Goal: Browse casually

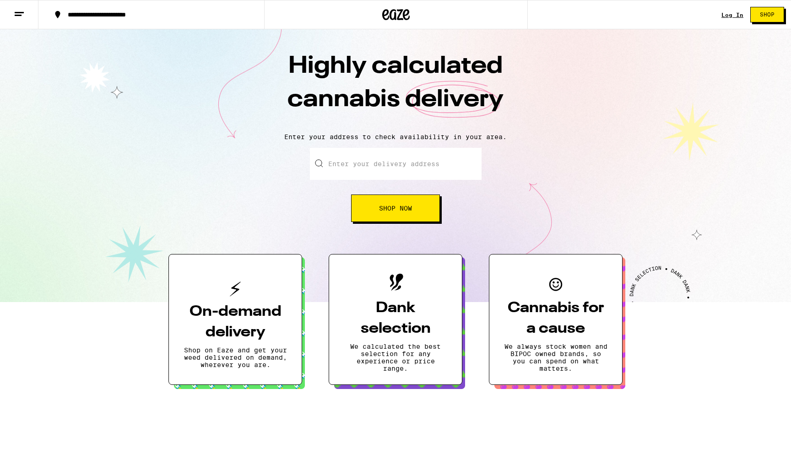
click at [606, 196] on div "Enter your delivery address Shop Now" at bounding box center [395, 185] width 773 height 74
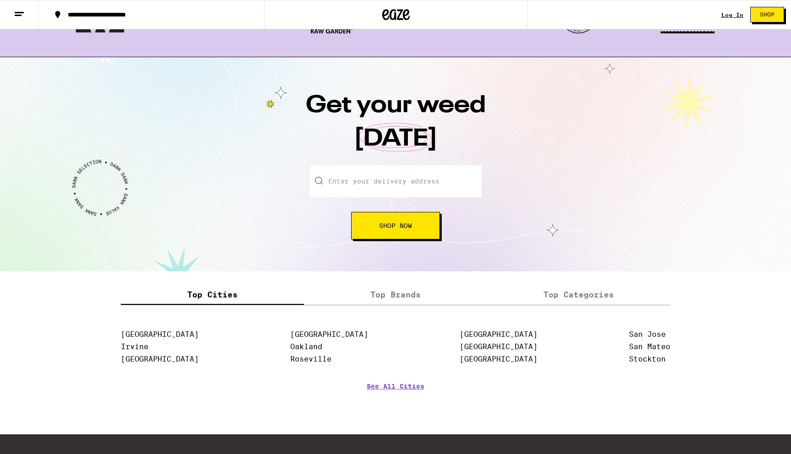
scroll to position [1054, 0]
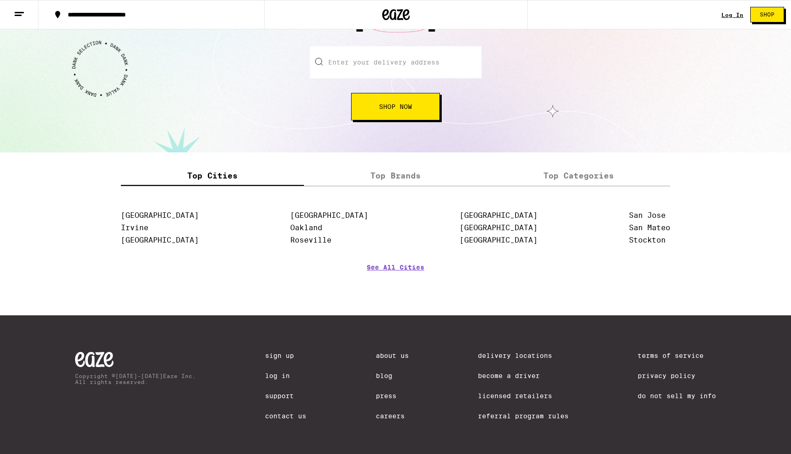
click at [398, 179] on label "Top Brands" at bounding box center [395, 176] width 183 height 20
click at [0, 0] on input "Top Brands" at bounding box center [0, 0] width 0 height 0
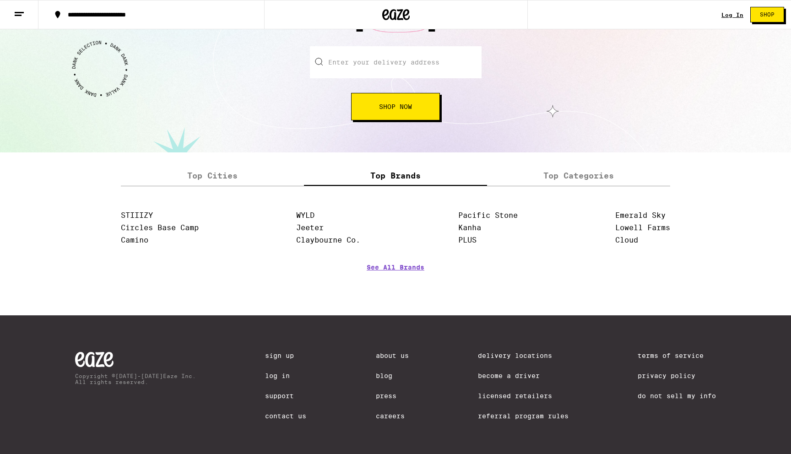
click at [543, 180] on label "Top Categories" at bounding box center [578, 176] width 183 height 20
click at [0, 0] on input "Top Categories" at bounding box center [0, 0] width 0 height 0
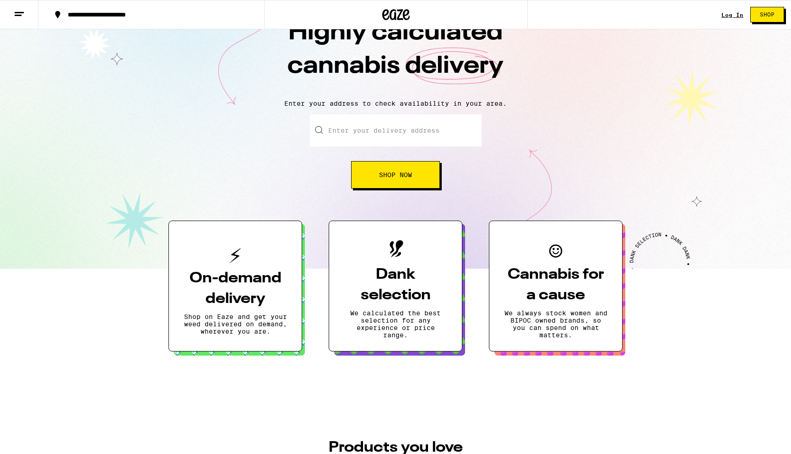
scroll to position [0, 0]
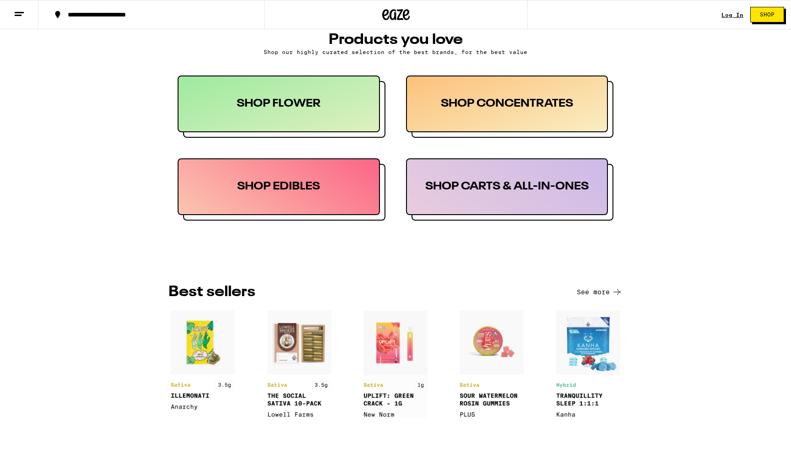
scroll to position [442, 0]
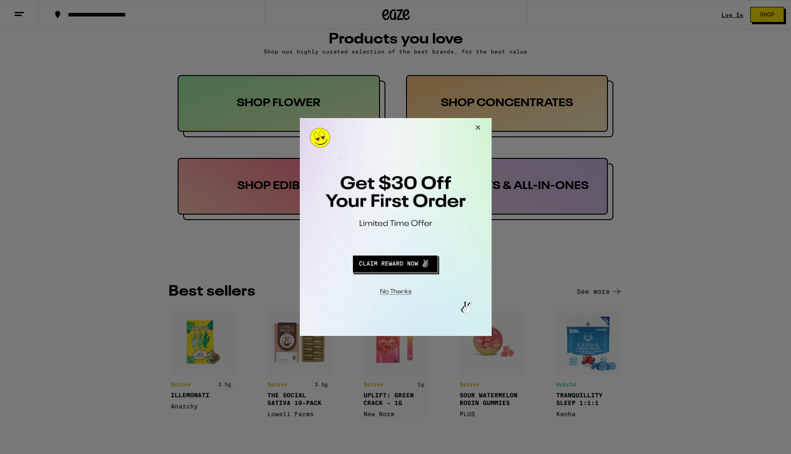
click at [478, 126] on button "Close Modal" at bounding box center [476, 129] width 25 height 22
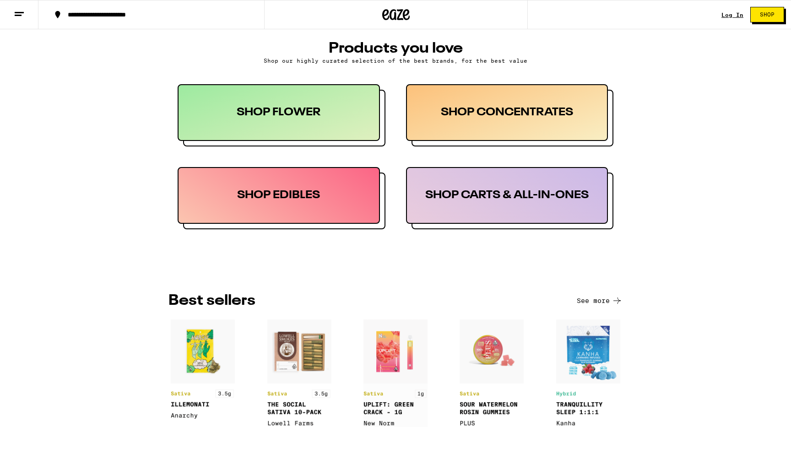
scroll to position [0, 0]
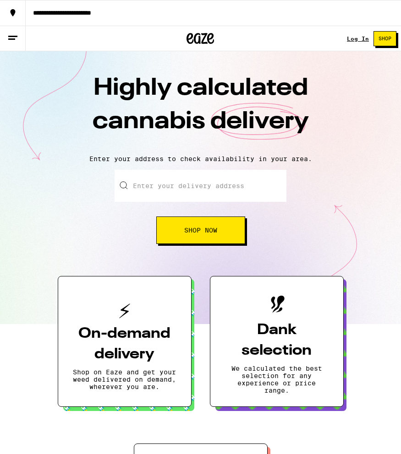
click at [332, 51] on div "**********" at bounding box center [200, 39] width 401 height 26
